Goal: Complete application form

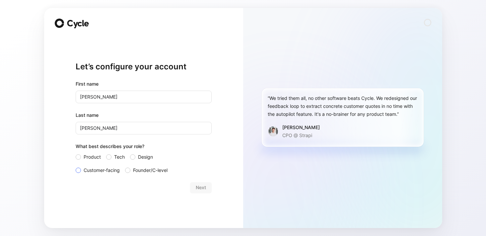
click at [78, 169] on div at bounding box center [78, 169] width 5 height 5
click at [76, 166] on input "Customer-facing" at bounding box center [76, 166] width 0 height 0
click at [200, 185] on span "Next" at bounding box center [201, 187] width 10 height 8
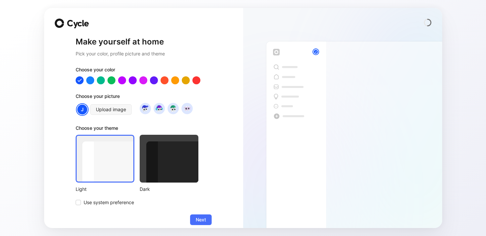
click at [176, 172] on div at bounding box center [169, 159] width 59 height 48
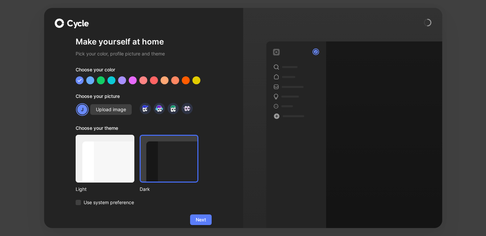
click at [203, 219] on span "Next" at bounding box center [201, 219] width 10 height 8
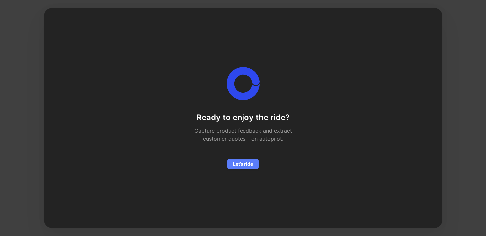
click at [250, 161] on span "Let’s ride" at bounding box center [243, 164] width 20 height 8
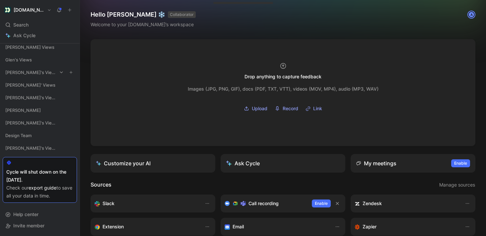
scroll to position [68, 0]
